Goal: Transaction & Acquisition: Purchase product/service

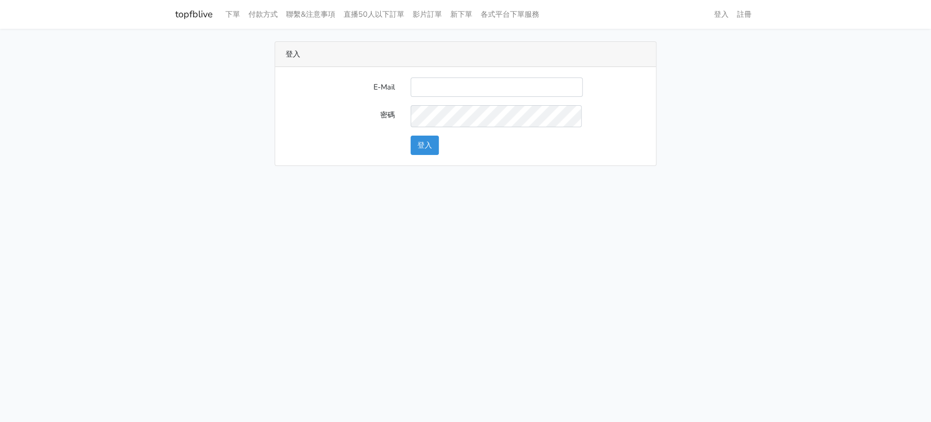
type input "a0930115212@gmail.com"
click at [424, 155] on button "登入" at bounding box center [425, 144] width 28 height 19
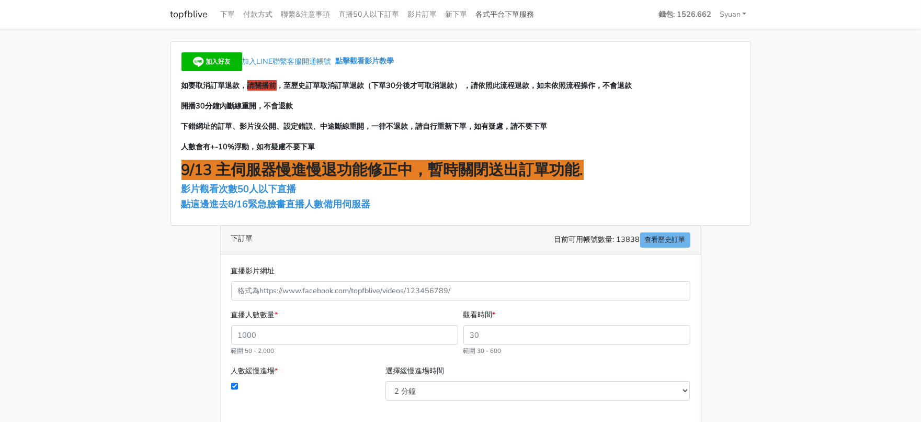
click at [539, 15] on link "各式平台下單服務" at bounding box center [505, 14] width 67 height 20
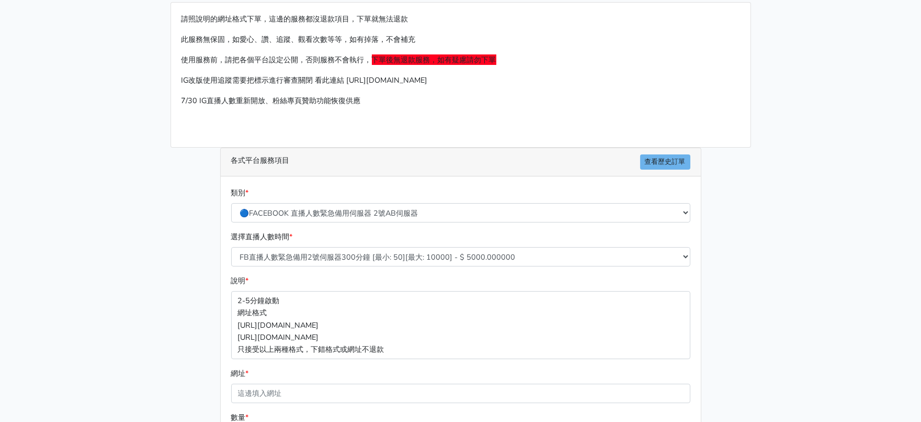
scroll to position [130, 0]
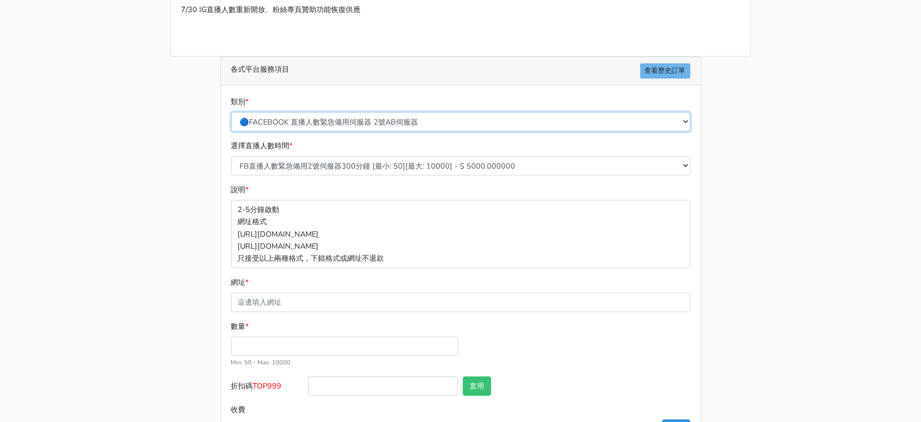
click at [402, 131] on select "🔵FACEBOOK 直播人數緊急備用伺服器 2號AB伺服器 🔵FACEBOOK 網軍專用貼文留言 安全保密 🔵9/30 FACEBOOK 直播人數緩慢進場緩慢…" at bounding box center [460, 121] width 459 height 19
select select "🔵2/12新增FACEBOOK 直播人數緊急備用伺服器 SC伺服器"
click at [232, 131] on select "🔵FACEBOOK 直播人數緊急備用伺服器 2號AB伺服器 🔵FACEBOOK 網軍專用貼文留言 安全保密 🔵9/30 FACEBOOK 直播人數緩慢進場緩慢…" at bounding box center [460, 121] width 459 height 19
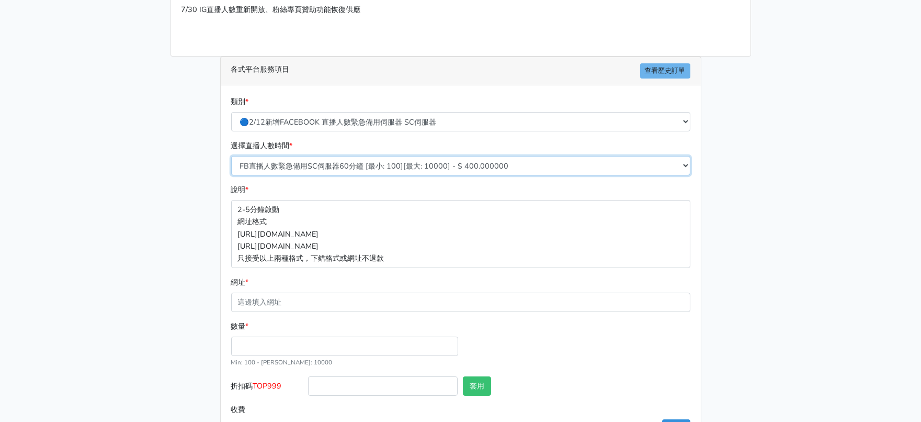
click at [455, 175] on select "FB直播人數緊急備用SC伺服器60分鐘 [最小: 100][最大: 10000] - $ 400.000000 FB直播人數緊急備用SC伺服器120分鐘 [最…" at bounding box center [460, 165] width 459 height 19
click at [232, 175] on select "FB直播人數緊急備用SC伺服器60分鐘 [最小: 100][最大: 10000] - $ 400.000000 FB直播人數緊急備用SC伺服器120分鐘 [最…" at bounding box center [460, 165] width 459 height 19
click at [437, 175] on select "FB直播人數緊急備用SC伺服器60分鐘 [最小: 100][最大: 10000] - $ 400.000000 FB直播人數緊急備用SC伺服器120分鐘 [最…" at bounding box center [460, 165] width 459 height 19
select select "636"
click at [232, 175] on select "FB直播人數緊急備用SC伺服器60分鐘 [最小: 100][最大: 10000] - $ 400.000000 FB直播人數緊急備用SC伺服器120分鐘 [最…" at bounding box center [460, 165] width 459 height 19
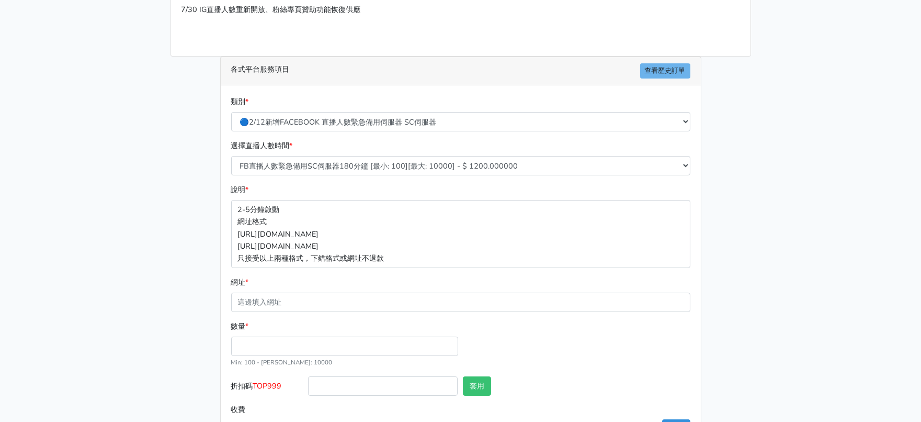
drag, startPoint x: 226, startPoint y: 288, endPoint x: 213, endPoint y: 289, distance: 13.2
click at [213, 289] on div "各式平台服務項目 查看歷史訂單 類別 * 🔵FACEBOOK 直播人數緊急備用伺服器 2號AB伺服器 🔵FACEBOOK 網軍專用貼文留言 安全保密 🔵9/3…" at bounding box center [460, 252] width 497 height 393
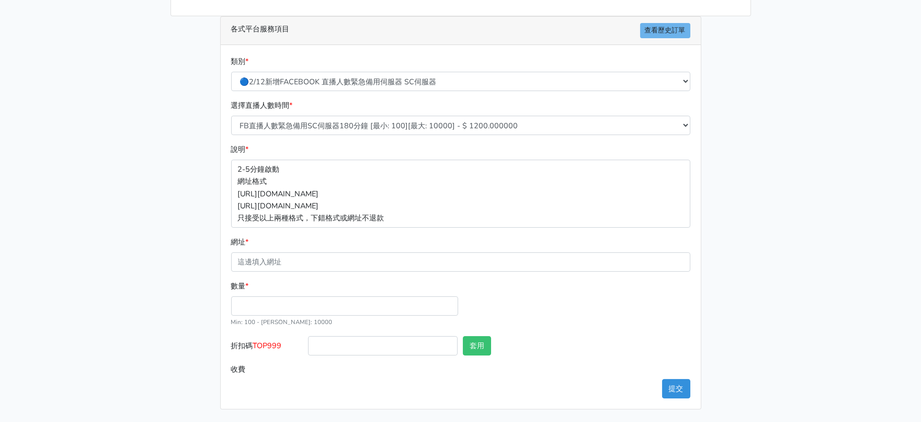
scroll to position [242, 0]
click at [289, 296] on input "數量 *" at bounding box center [344, 305] width 227 height 19
type input "300"
type input "360.000"
click at [110, 233] on main "請照說明的網址格式下單，這邊的服務都沒退款項目，下單就無法退款 此服務無保固，如愛心、讚、追蹤、觀看次數等等，如有掉落，不會補充 使用服務前，請把各個平台設定…" at bounding box center [460, 139] width 921 height 563
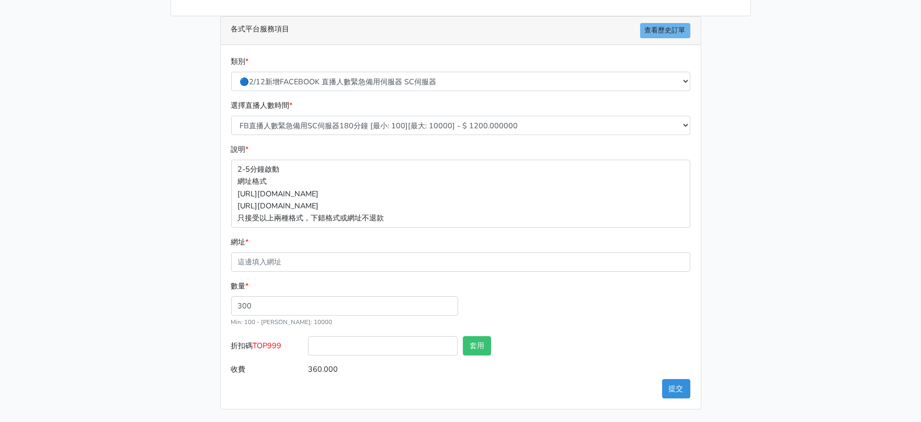
click at [282, 340] on span "TOP999" at bounding box center [267, 345] width 29 height 10
click at [308, 336] on input "折扣碼 TOP999" at bounding box center [383, 345] width 150 height 19
click at [282, 340] on span "TOP999" at bounding box center [267, 345] width 29 height 10
click at [308, 336] on input "折扣碼 TOP999" at bounding box center [383, 345] width 150 height 19
copy span "TOP999"
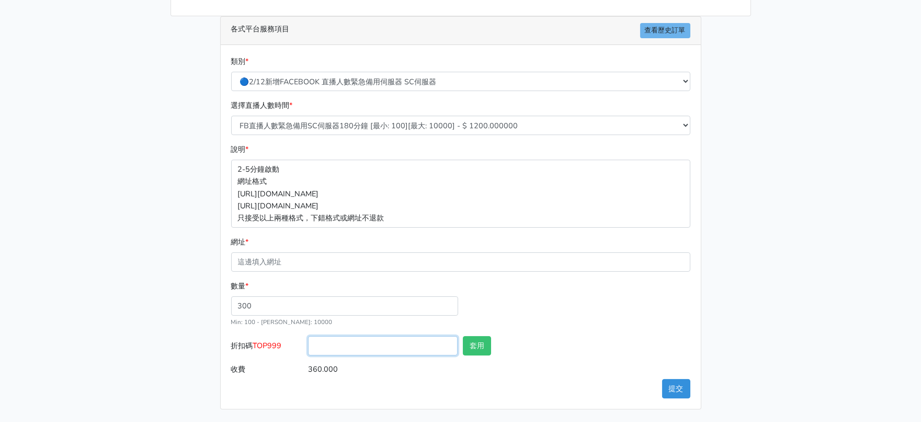
click at [355, 338] on input "折扣碼 TOP999" at bounding box center [383, 345] width 150 height 19
paste input "TOP999"
type input "TOP999"
click at [474, 336] on button "套用" at bounding box center [477, 345] width 28 height 19
type input "套用失敗"
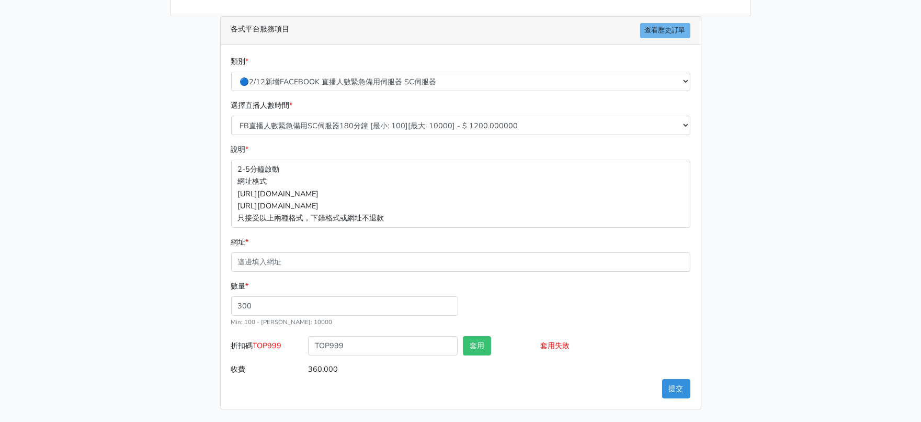
click at [748, 252] on div "請照說明的網址格式下單，這邊的服務都沒退款項目，下單就無法退款 此服務無保固，如愛心、讚、追蹤、觀看次數等等，如有掉落，不會補充 使用服務前，請把各個平台設定…" at bounding box center [461, 140] width 596 height 538
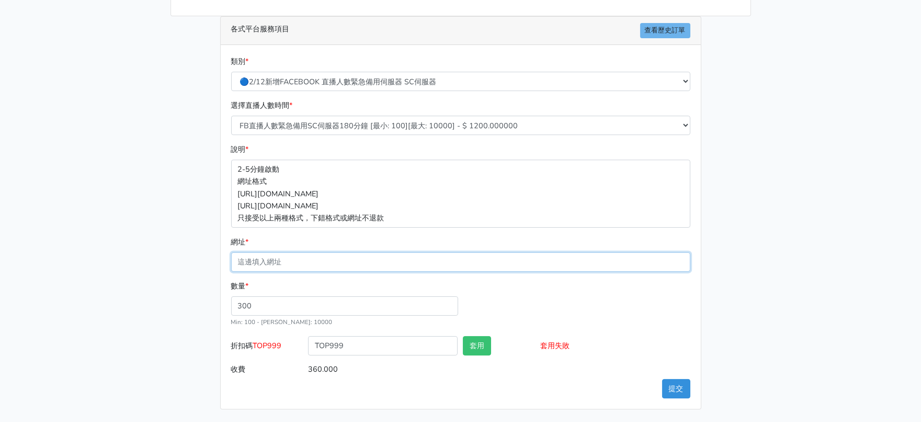
click at [322, 252] on input "網址 *" at bounding box center [460, 261] width 459 height 19
paste input "[URL][DOMAIN_NAME]"
type input "[URL][DOMAIN_NAME]"
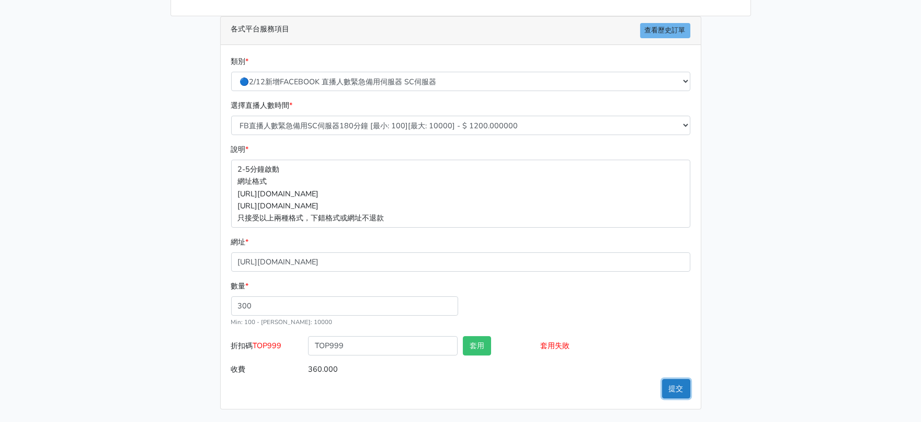
click at [668, 379] on button "提交" at bounding box center [676, 388] width 28 height 19
